Goal: Task Accomplishment & Management: Complete application form

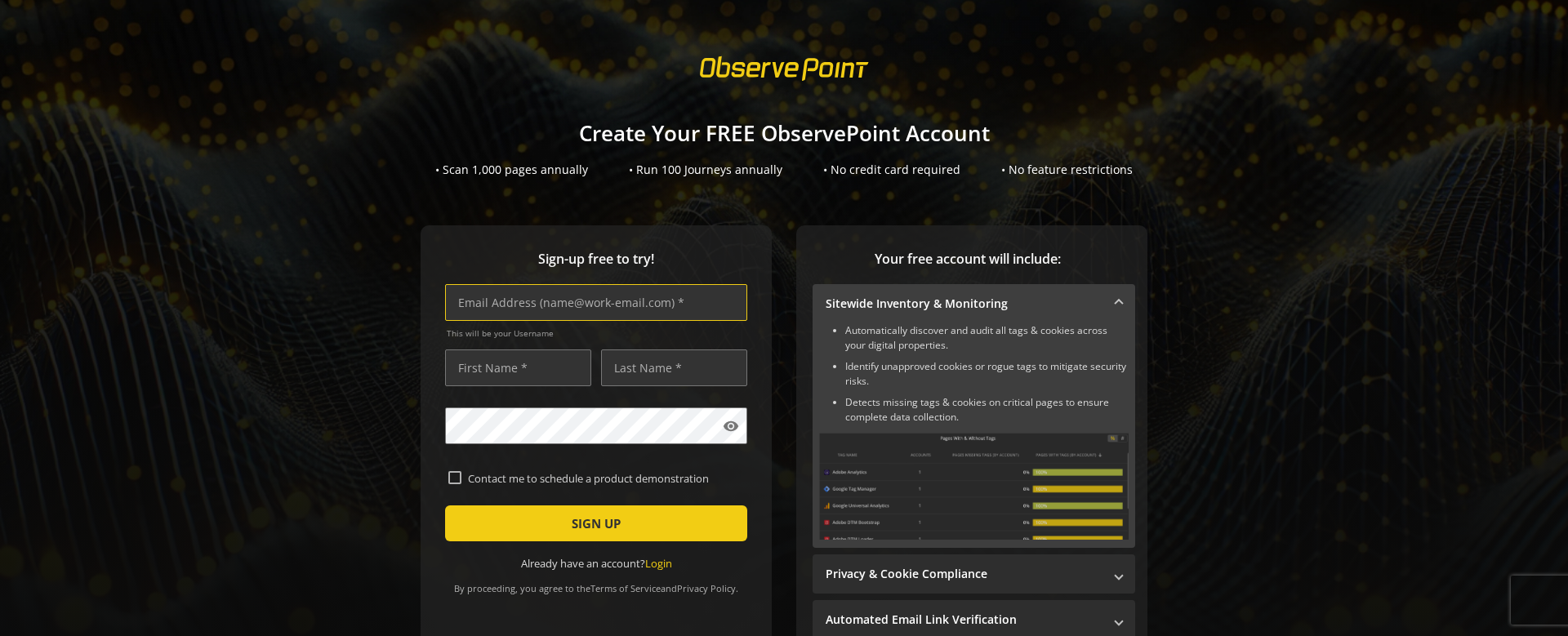
click at [541, 303] on input "text" at bounding box center [596, 303] width 303 height 36
click at [521, 307] on input "text" at bounding box center [596, 303] width 303 height 36
type input "[EMAIL_ADDRESS][DOMAIN_NAME]"
click at [513, 368] on input "text" at bounding box center [518, 368] width 146 height 36
type input "test"
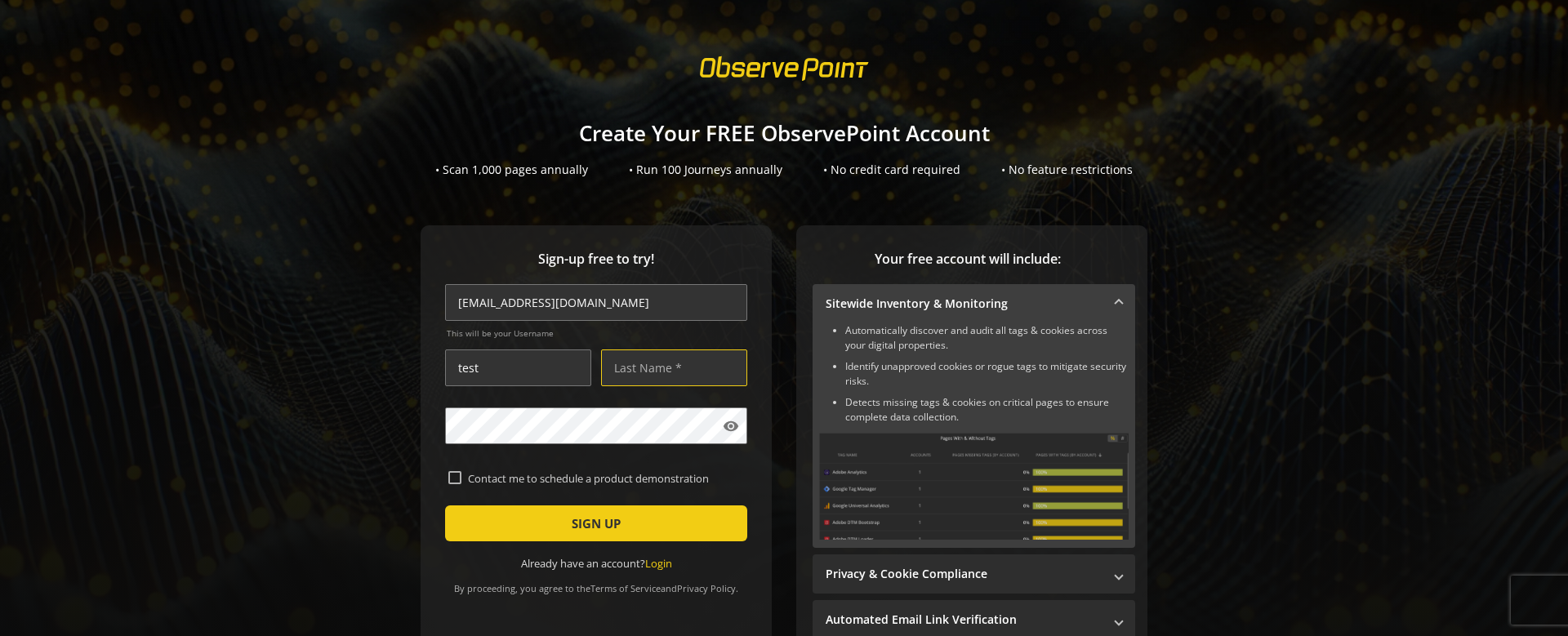
click at [636, 368] on input "text" at bounding box center [674, 368] width 146 height 36
type input "qer"
click at [729, 430] on mat-icon "visibility" at bounding box center [731, 426] width 16 height 16
click at [449, 476] on input "Contact me to schedule a product demonstration" at bounding box center [455, 478] width 13 height 13
checkbox input "true"
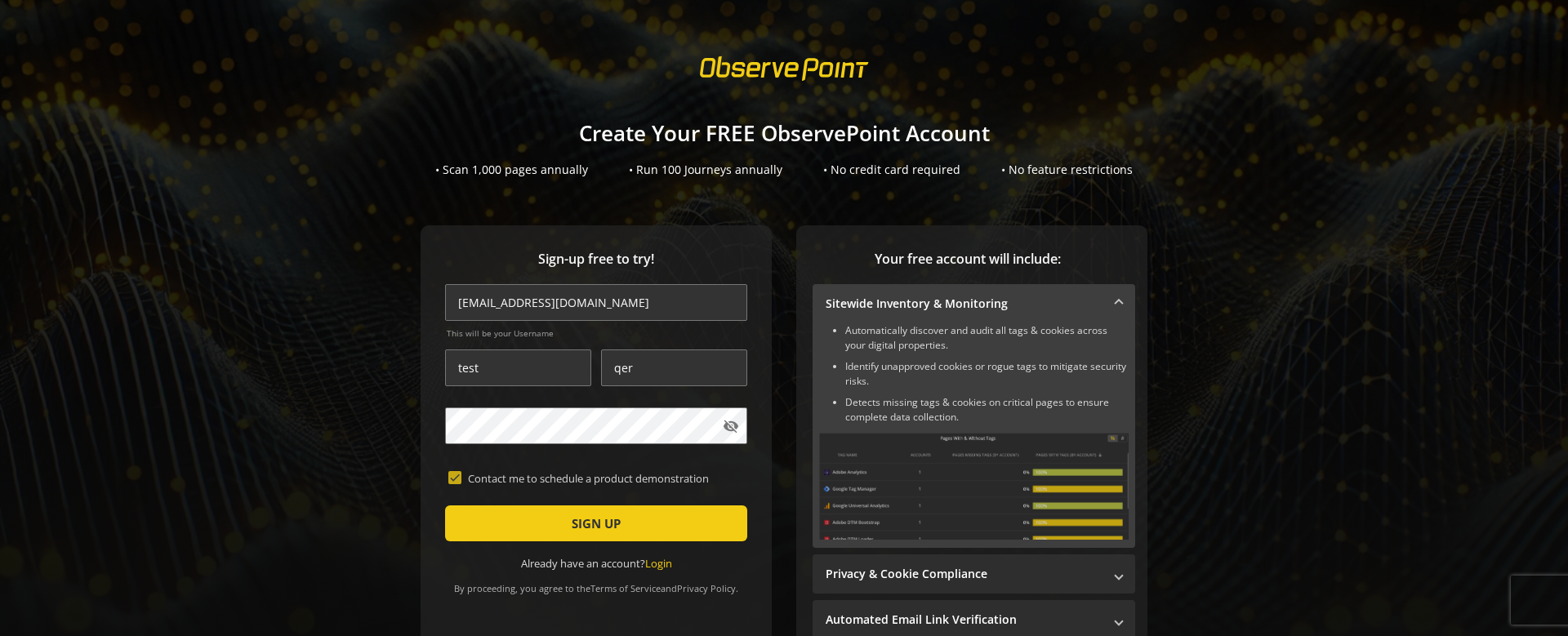
click at [610, 521] on span "SIGN UP" at bounding box center [596, 523] width 49 height 29
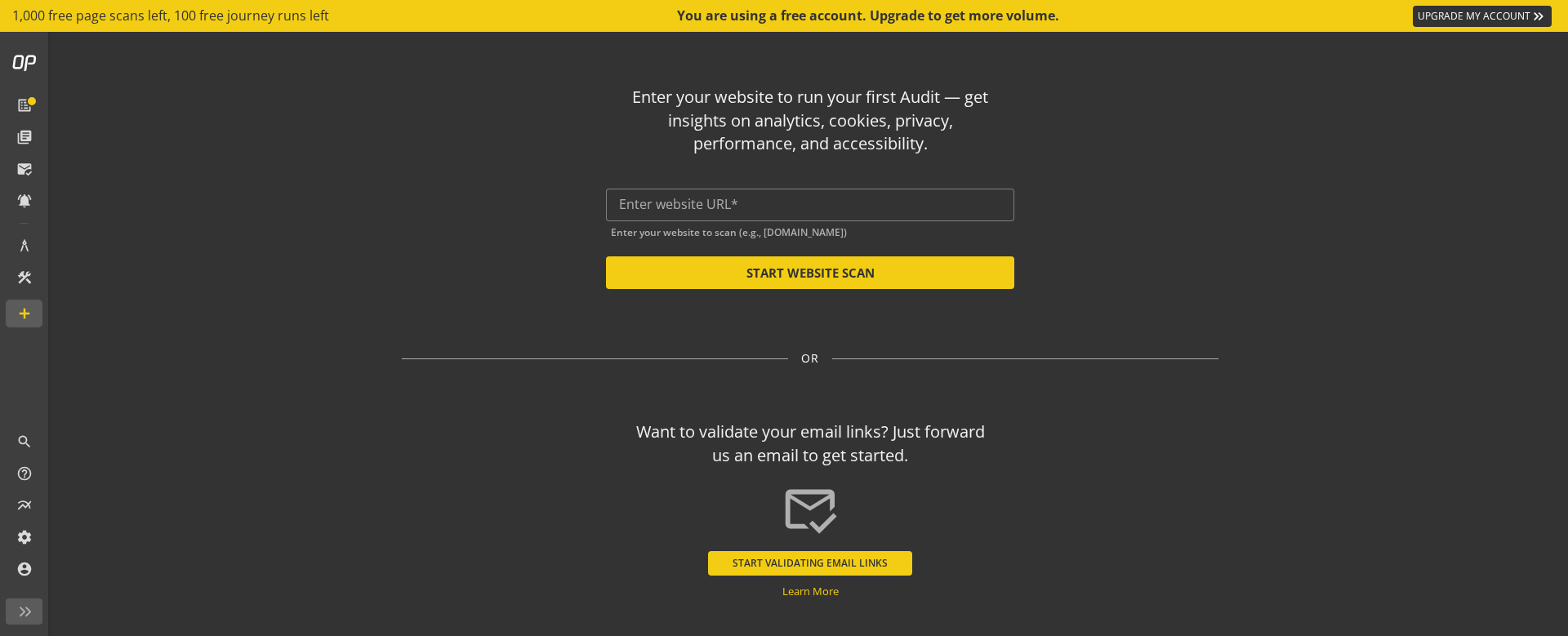
click at [700, 198] on input "text" at bounding box center [810, 204] width 382 height 15
click at [799, 277] on button "START WEBSITE SCAN" at bounding box center [810, 273] width 409 height 33
type input "[URL][DOMAIN_NAME]"
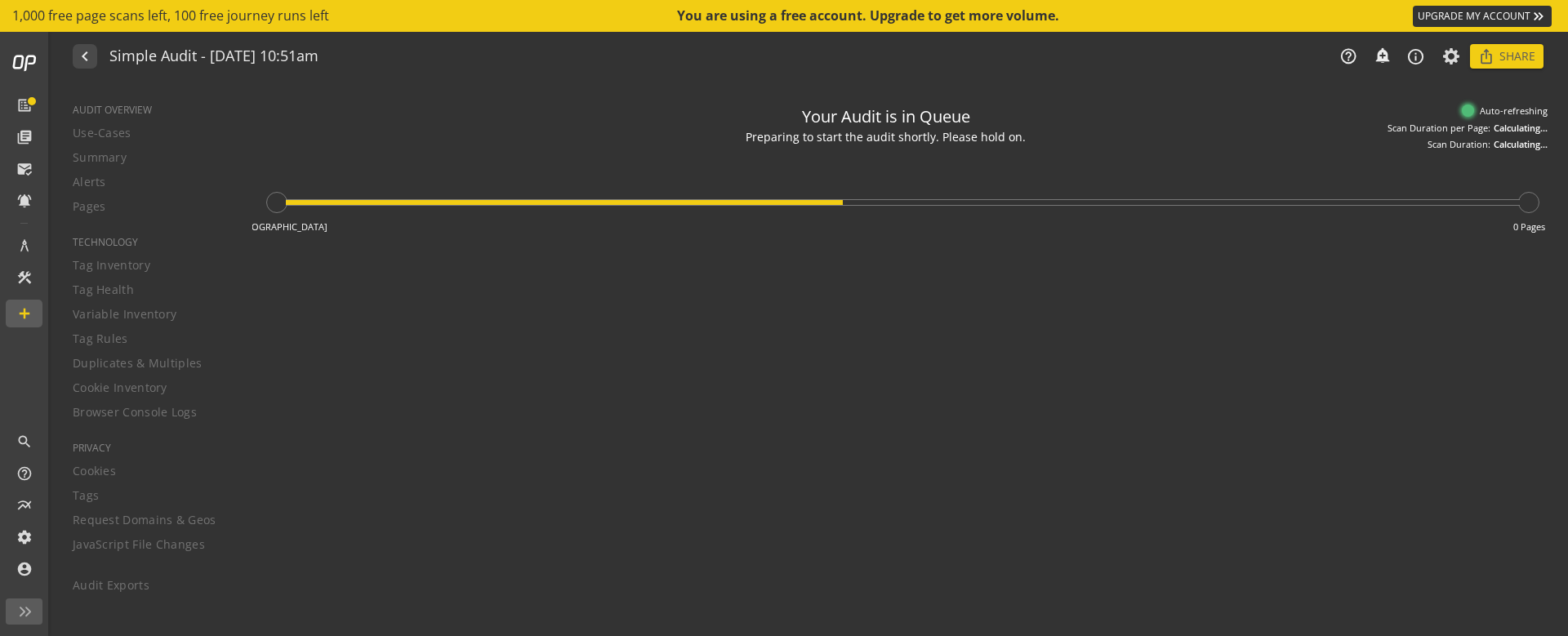
type textarea "Notes can include: -a description of what this audit is validating -changes in …"
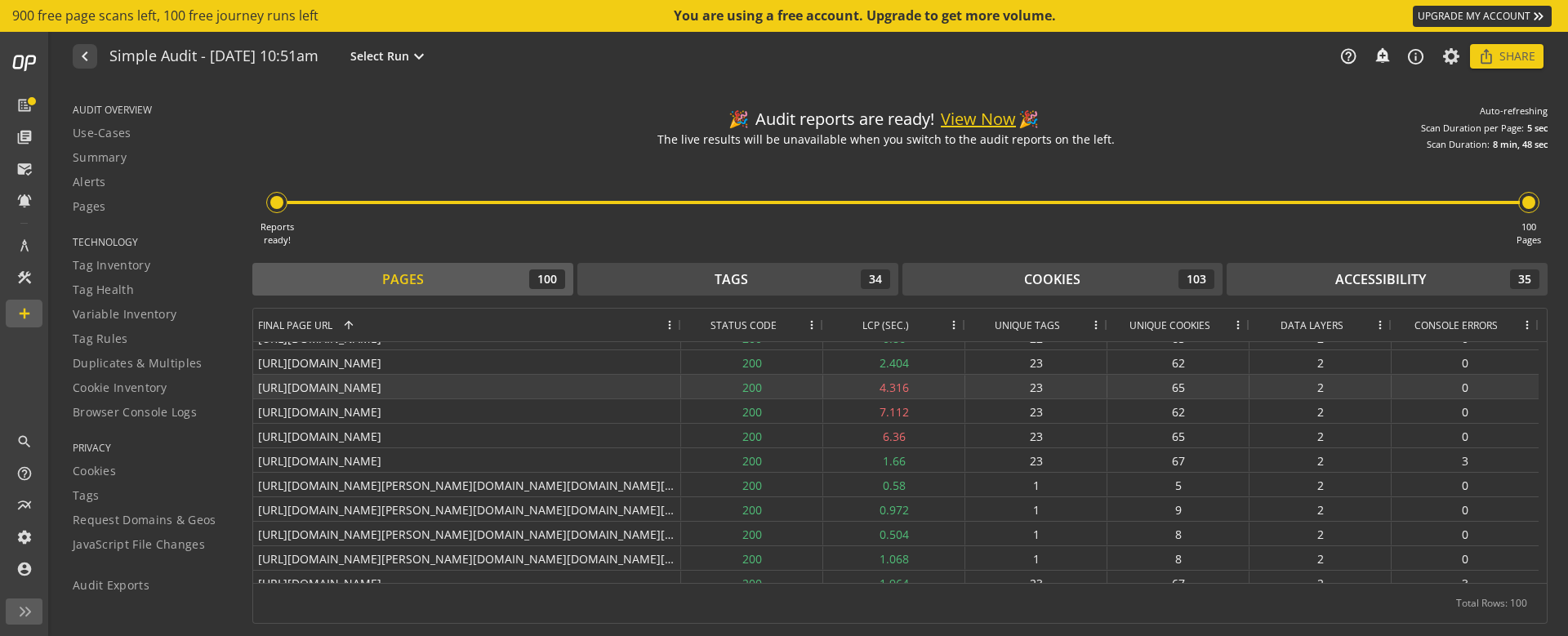
scroll to position [393, 0]
